Goal: Task Accomplishment & Management: Use online tool/utility

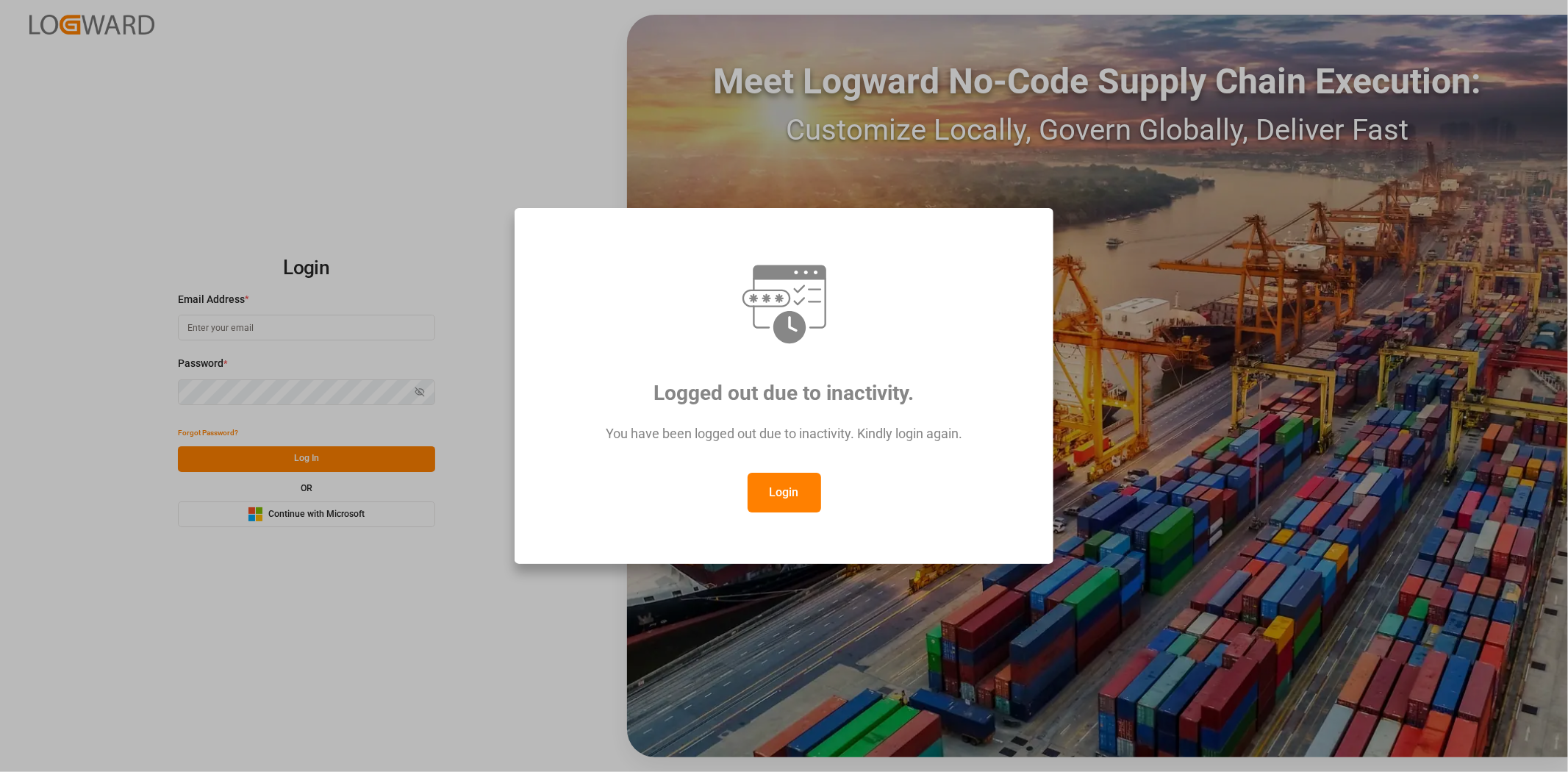
click at [769, 503] on button "Login" at bounding box center [784, 492] width 74 height 40
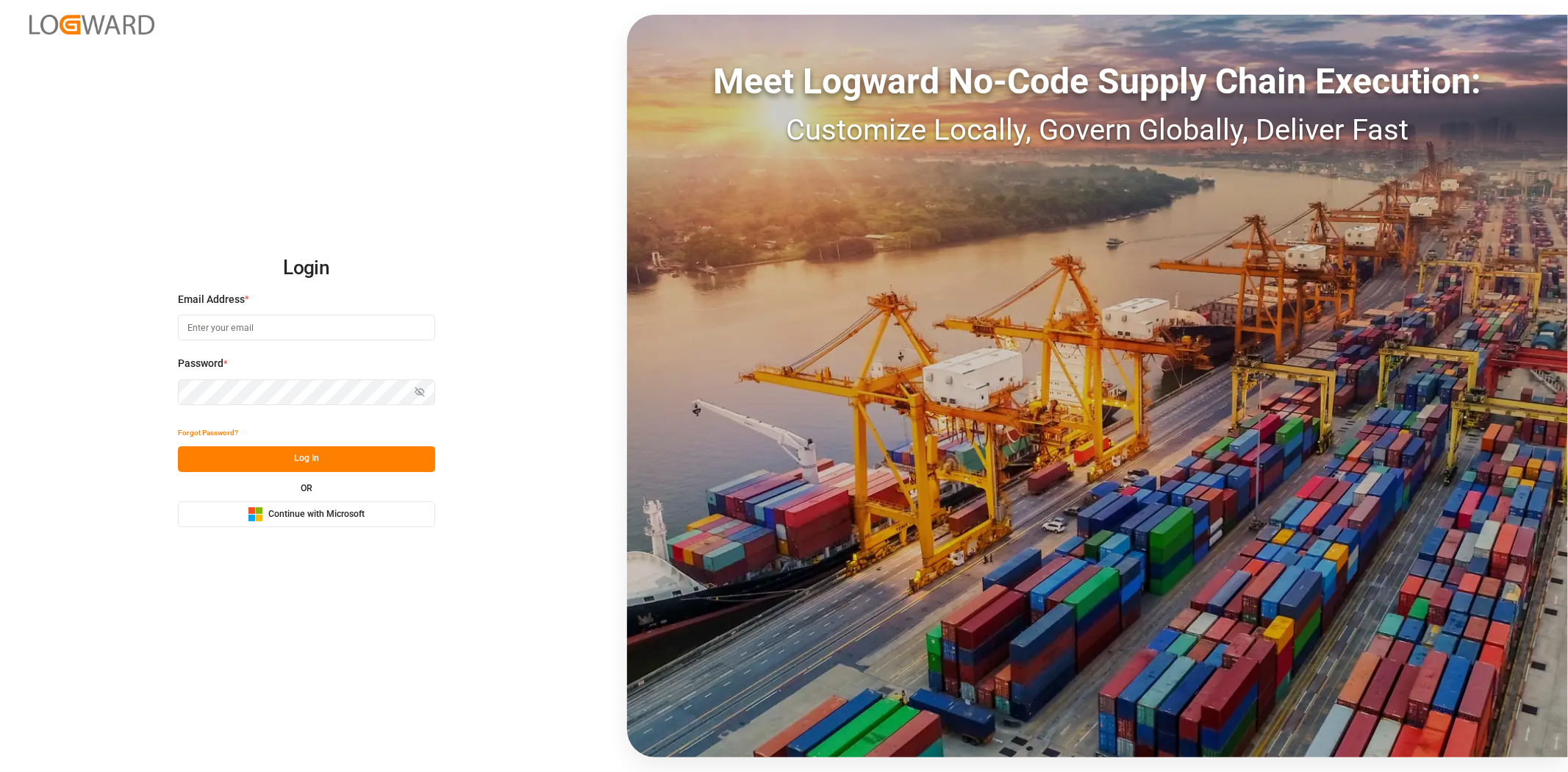
click at [339, 517] on span "Continue with Microsoft" at bounding box center [316, 515] width 96 height 13
